Goal: Entertainment & Leisure: Consume media (video, audio)

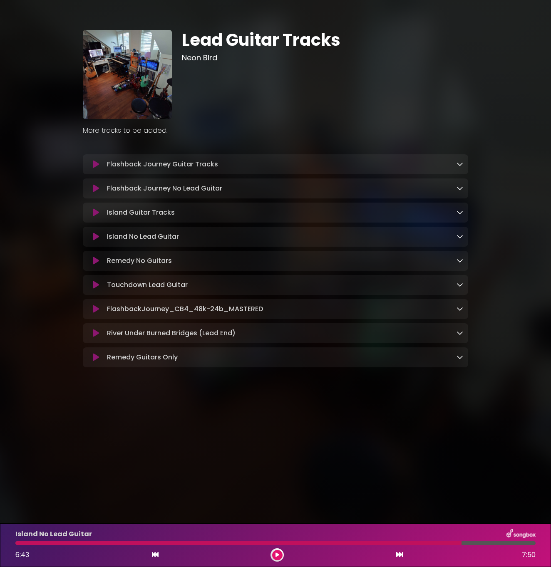
click at [91, 239] on button at bounding box center [96, 237] width 16 height 8
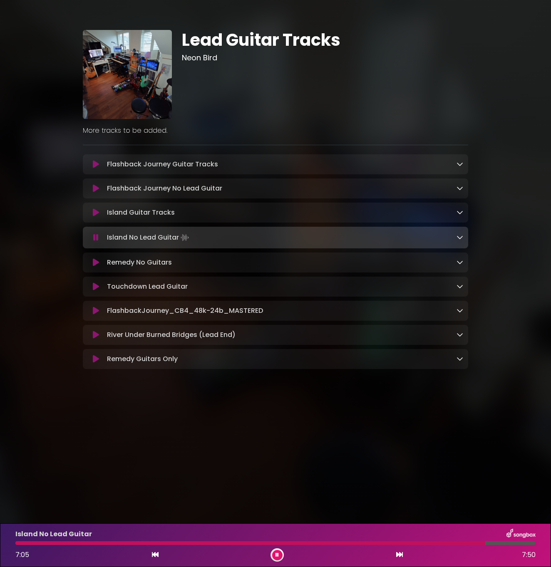
click at [114, 545] on div at bounding box center [250, 544] width 470 height 4
click at [117, 544] on div at bounding box center [275, 544] width 520 height 4
click at [168, 543] on div at bounding box center [275, 544] width 520 height 4
click at [167, 545] on div at bounding box center [275, 544] width 520 height 4
click at [245, 545] on div at bounding box center [257, 544] width 484 height 4
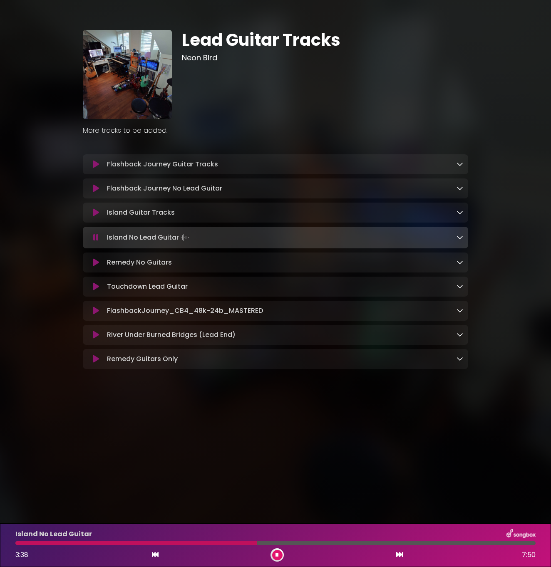
click at [231, 545] on div "Island No Lead Guitar 3:38 7:50" at bounding box center [275, 545] width 530 height 33
click at [226, 542] on div at bounding box center [136, 544] width 242 height 4
click at [225, 542] on div at bounding box center [166, 544] width 303 height 4
click at [97, 191] on icon at bounding box center [96, 188] width 6 height 8
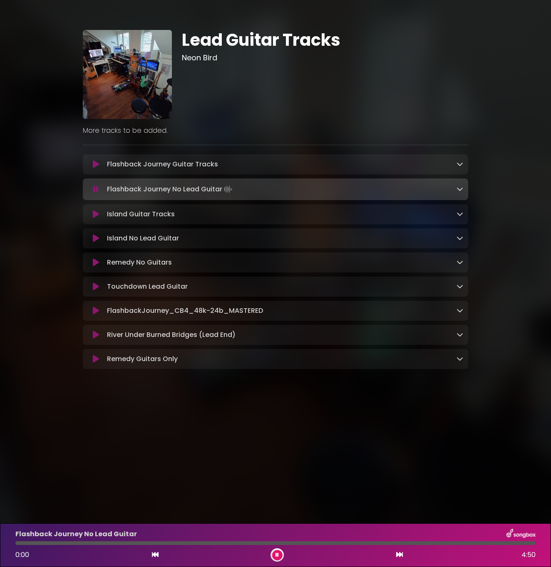
click at [211, 547] on div "Flashback Journey No Lead Guitar 0:00 4:50" at bounding box center [275, 545] width 530 height 33
click at [222, 544] on div at bounding box center [275, 544] width 520 height 4
click at [292, 543] on div at bounding box center [275, 544] width 520 height 4
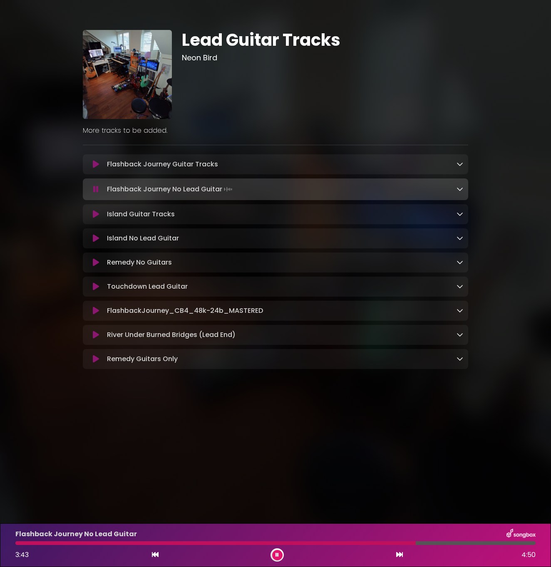
click at [277, 543] on div at bounding box center [215, 544] width 401 height 4
click at [277, 543] on div at bounding box center [146, 544] width 262 height 4
click at [328, 542] on div at bounding box center [274, 544] width 519 height 4
click at [304, 542] on div at bounding box center [173, 544] width 316 height 4
click at [98, 264] on icon at bounding box center [96, 263] width 6 height 8
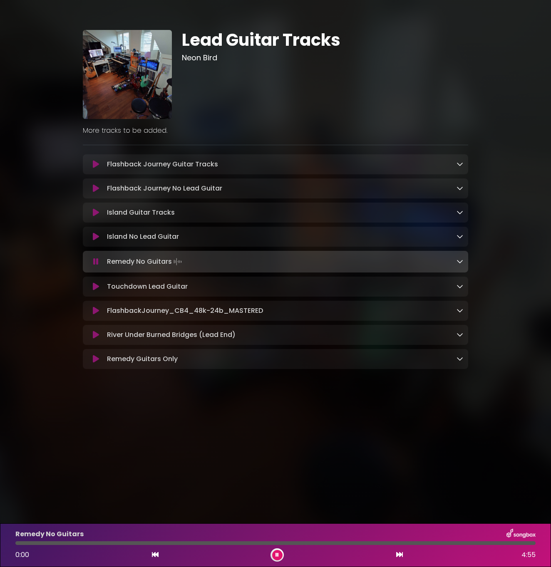
click at [231, 546] on div "Remedy No Guitars 0:00 4:55" at bounding box center [275, 545] width 530 height 33
click at [231, 544] on div at bounding box center [275, 544] width 520 height 4
click at [296, 543] on div at bounding box center [275, 544] width 520 height 4
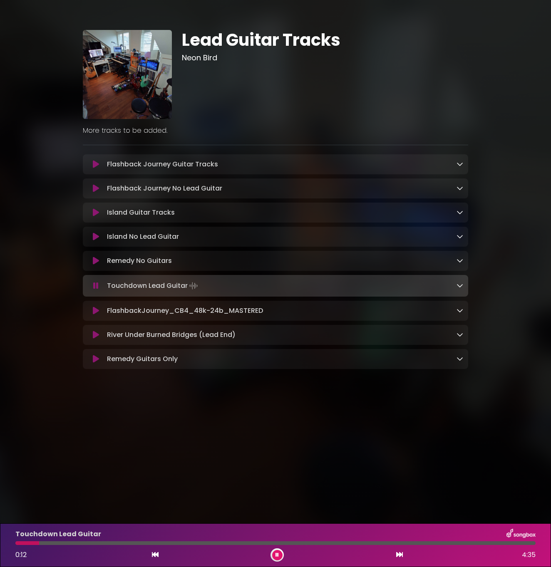
click at [274, 556] on button at bounding box center [277, 555] width 10 height 10
